Goal: Information Seeking & Learning: Check status

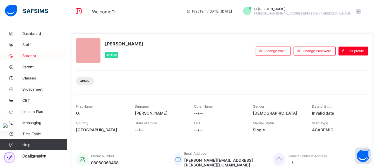
click at [28, 56] on span "Student" at bounding box center [44, 56] width 45 height 4
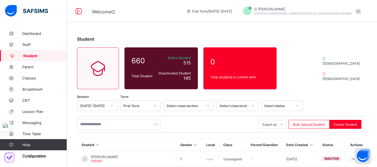
click at [42, 52] on link "Student" at bounding box center [33, 55] width 67 height 11
click at [30, 78] on span "Classes" at bounding box center [44, 78] width 45 height 4
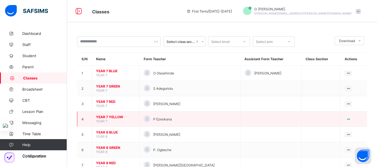
click at [246, 116] on td at bounding box center [270, 119] width 61 height 15
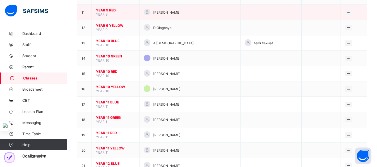
scroll to position [223, 0]
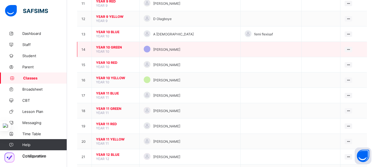
click at [112, 48] on span "YEAR 10 GREEN" at bounding box center [115, 47] width 39 height 4
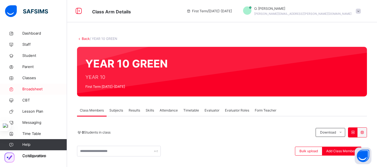
click at [34, 90] on span "Broadsheet" at bounding box center [44, 89] width 45 height 6
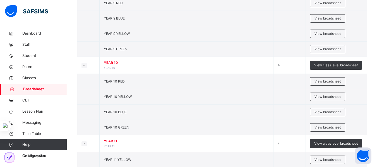
scroll to position [245, 0]
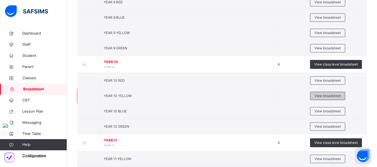
click at [334, 93] on span "View broadsheet" at bounding box center [327, 95] width 26 height 5
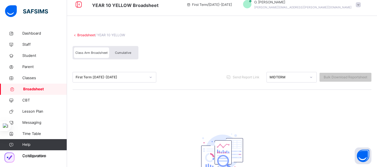
scroll to position [6, 0]
click at [298, 77] on div "MIDTERM" at bounding box center [287, 77] width 37 height 5
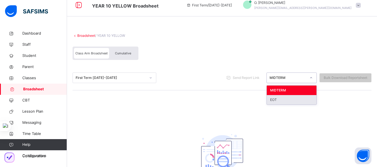
click at [290, 100] on div "EOT" at bounding box center [292, 99] width 50 height 9
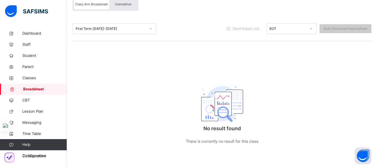
scroll to position [27, 0]
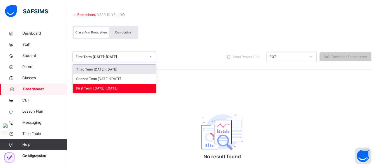
click at [110, 55] on div "First Term [DATE]-[DATE]" at bounding box center [111, 56] width 70 height 5
click at [108, 69] on div "Third Term [DATE]-[DATE]" at bounding box center [114, 69] width 83 height 9
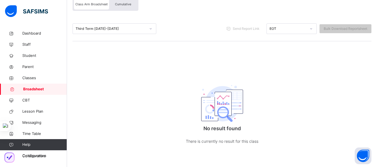
scroll to position [0, 0]
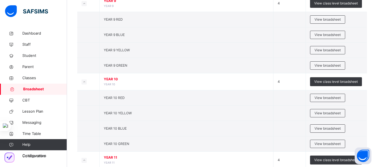
scroll to position [268, 0]
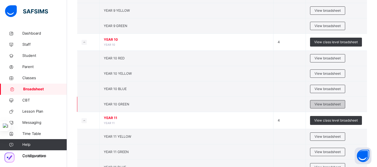
click at [326, 105] on span "View broadsheet" at bounding box center [327, 104] width 26 height 5
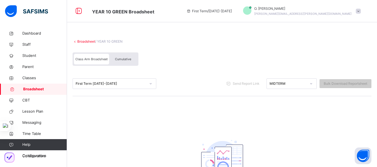
click at [123, 59] on span "Cumulative" at bounding box center [123, 59] width 16 height 4
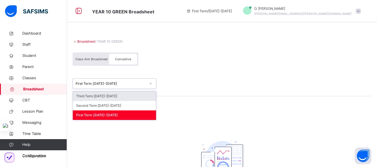
click at [96, 81] on div "First Term [DATE]-[DATE]" at bounding box center [111, 83] width 70 height 5
click at [97, 97] on div "Third Term [DATE]-[DATE]" at bounding box center [114, 96] width 83 height 9
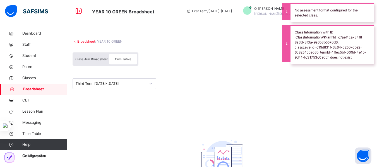
click at [301, 102] on div "Broadsheet / YEAR 10 GREEN Class Arm Broadsheet Cumulative Third Term [DATE]-[D…" at bounding box center [222, 125] width 310 height 194
